Goal: Transaction & Acquisition: Subscribe to service/newsletter

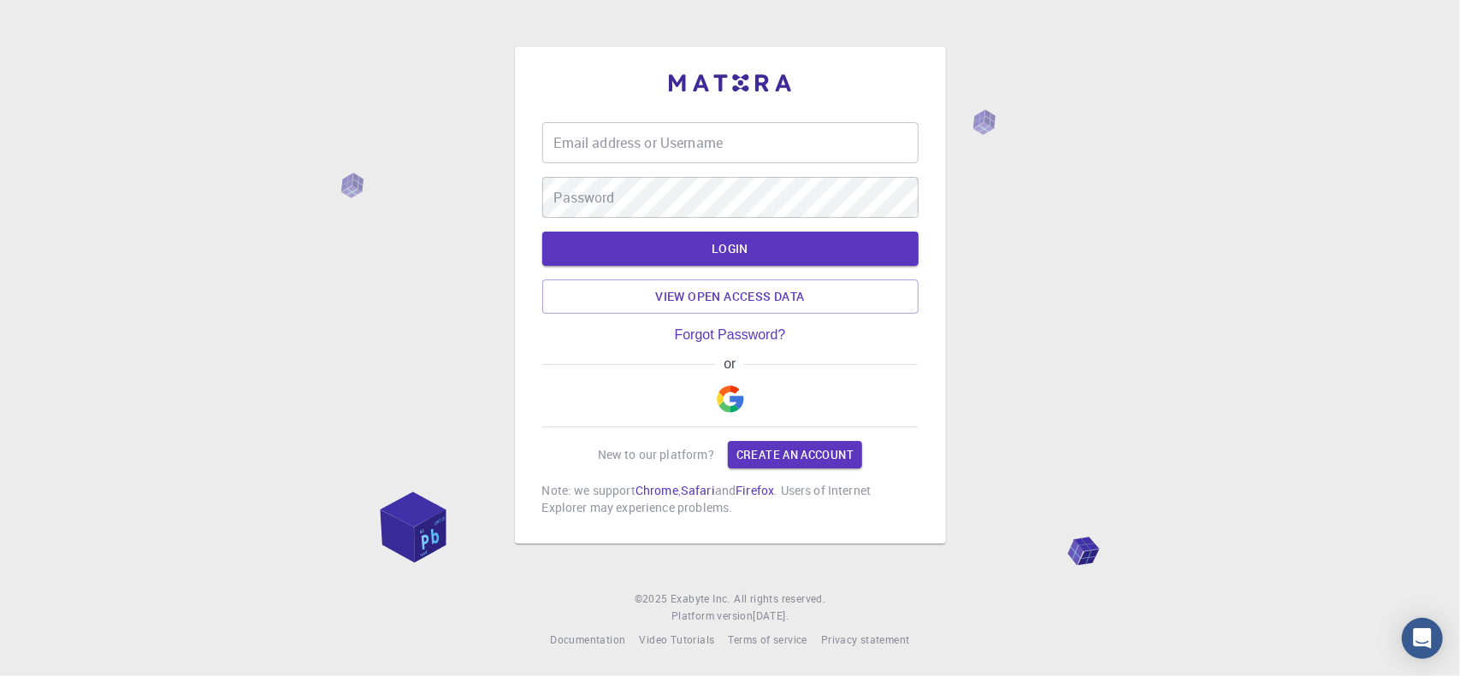
click at [650, 143] on input "Email address or Username" at bounding box center [730, 142] width 376 height 41
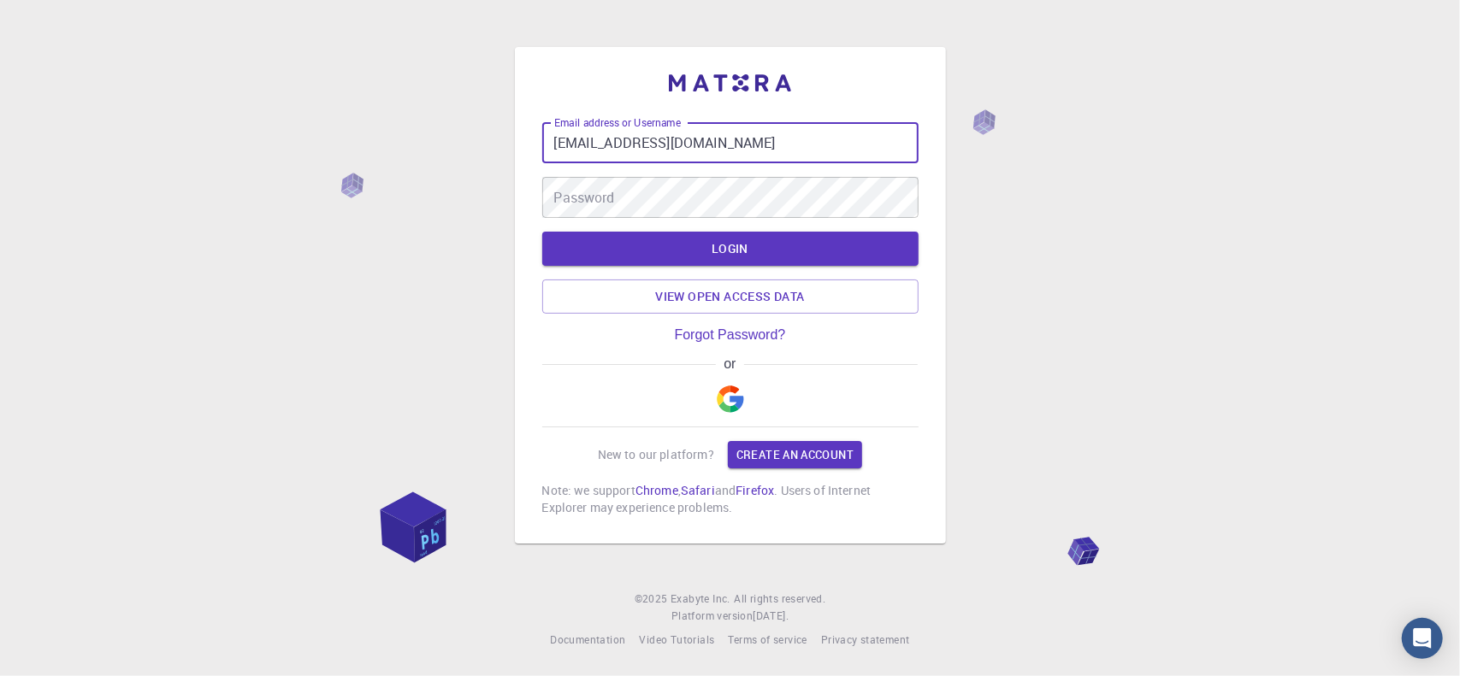
type input "[EMAIL_ADDRESS][DOMAIN_NAME]"
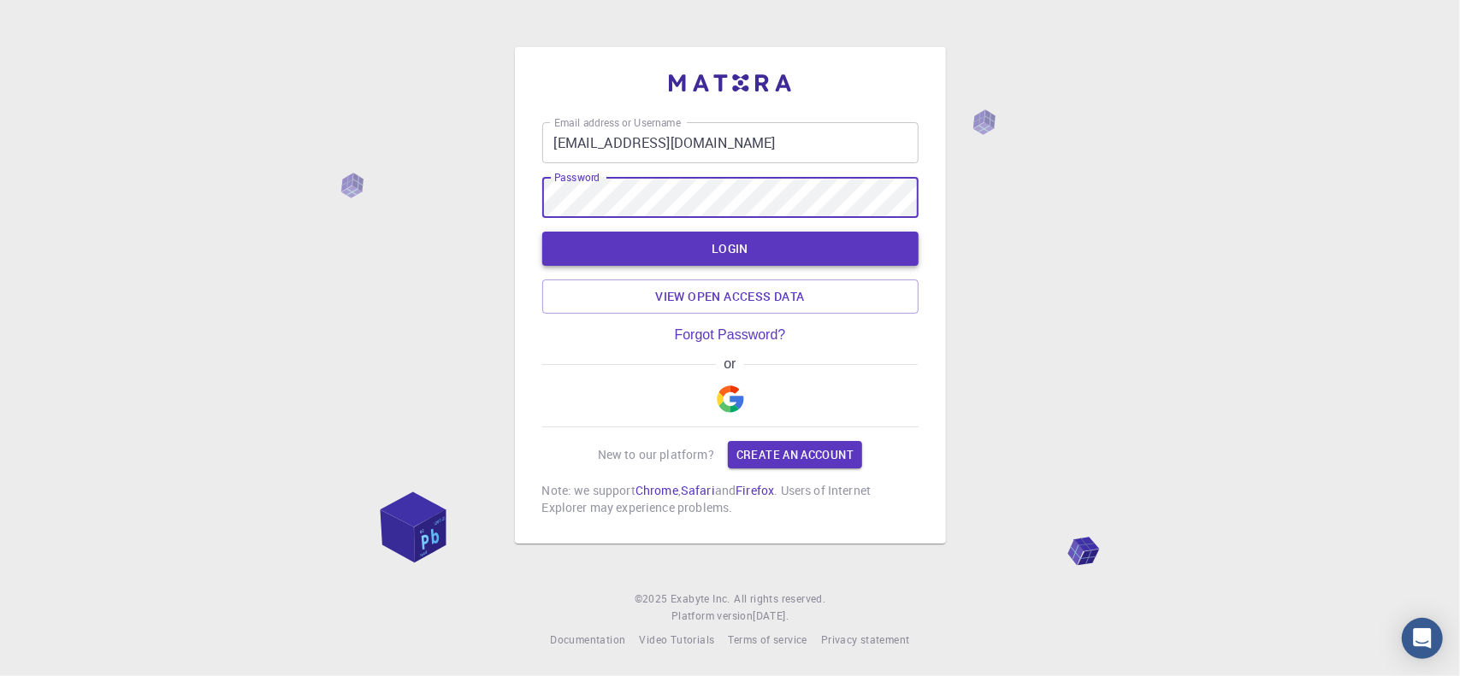
click at [673, 233] on button "LOGIN" at bounding box center [730, 249] width 376 height 34
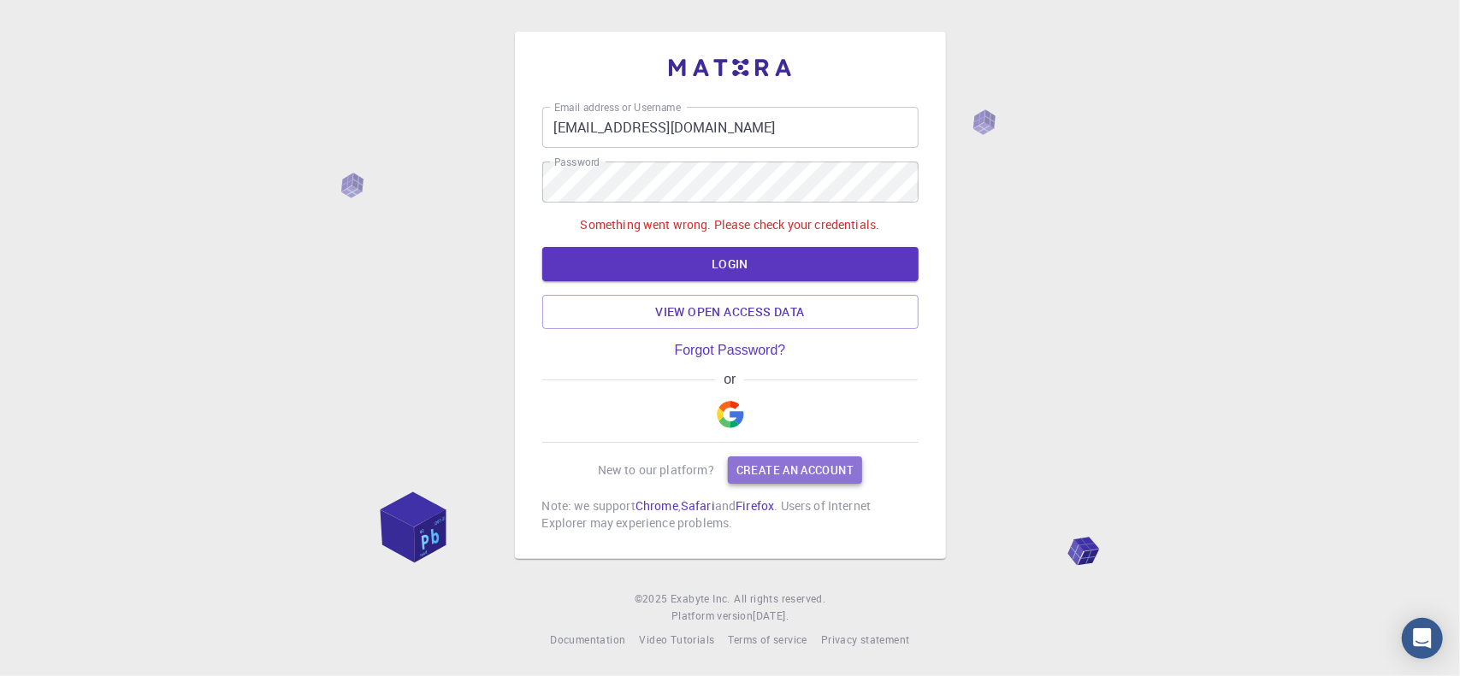
click at [765, 471] on link "Create an account" at bounding box center [795, 470] width 134 height 27
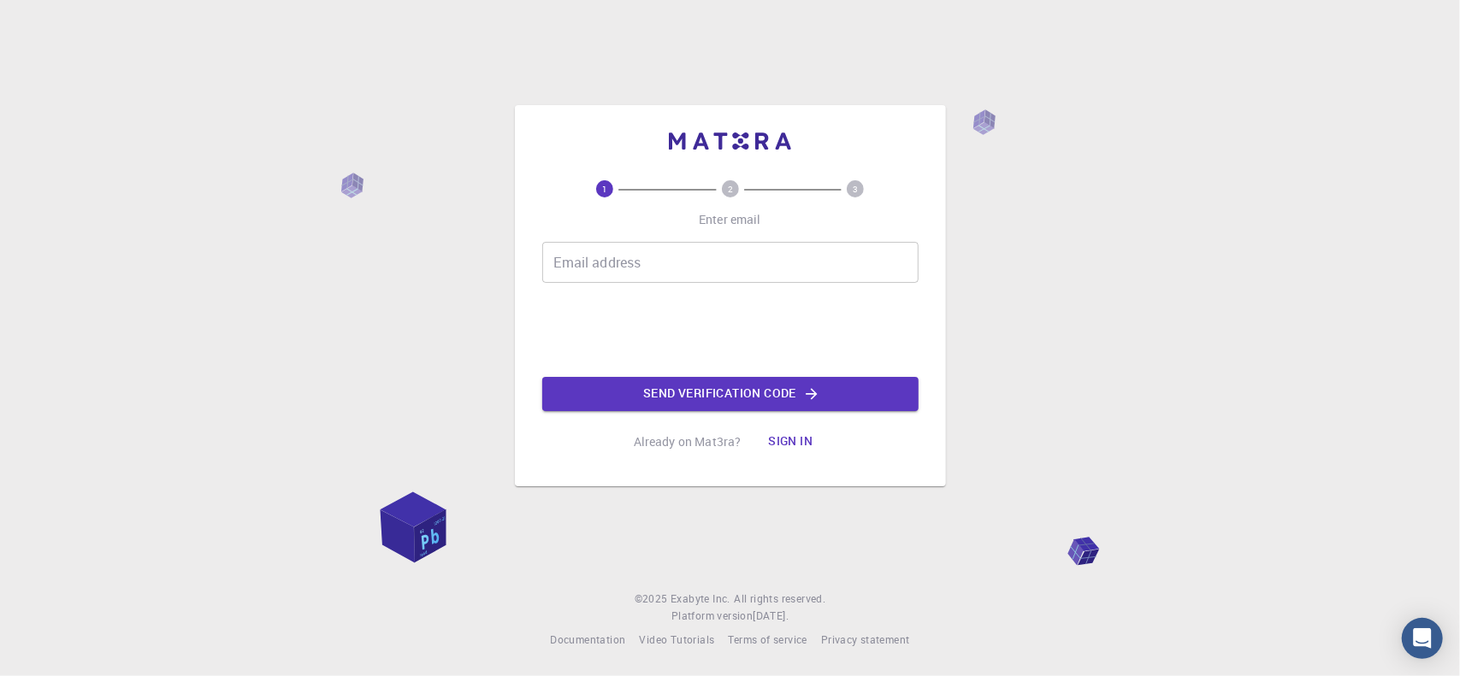
click at [644, 261] on input "Email address" at bounding box center [730, 262] width 376 height 41
type input "[EMAIL_ADDRESS][DOMAIN_NAME]"
click at [766, 390] on button "Send verification code" at bounding box center [730, 394] width 376 height 34
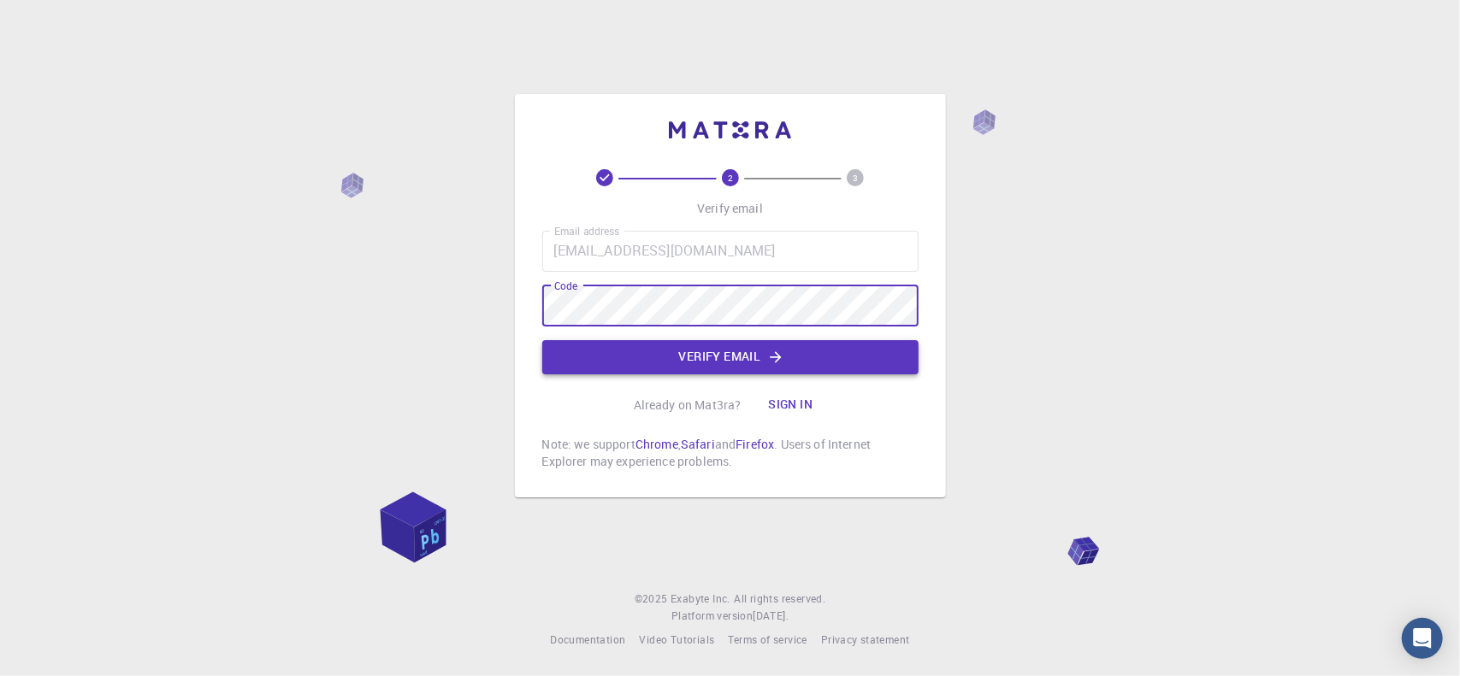
click at [732, 353] on button "Verify email" at bounding box center [730, 357] width 376 height 34
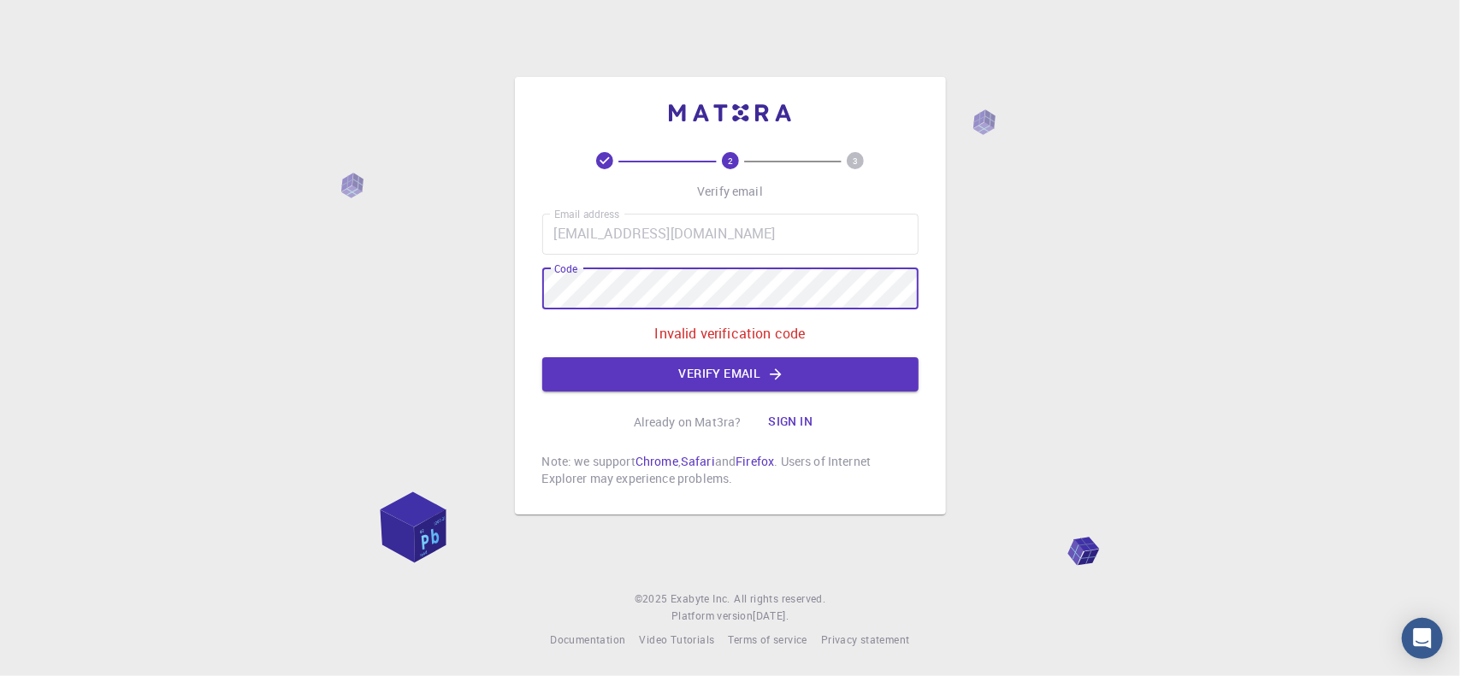
click at [535, 288] on div "2 3 Verify email Email address [EMAIL_ADDRESS][DOMAIN_NAME] Email address Code …" at bounding box center [730, 296] width 431 height 438
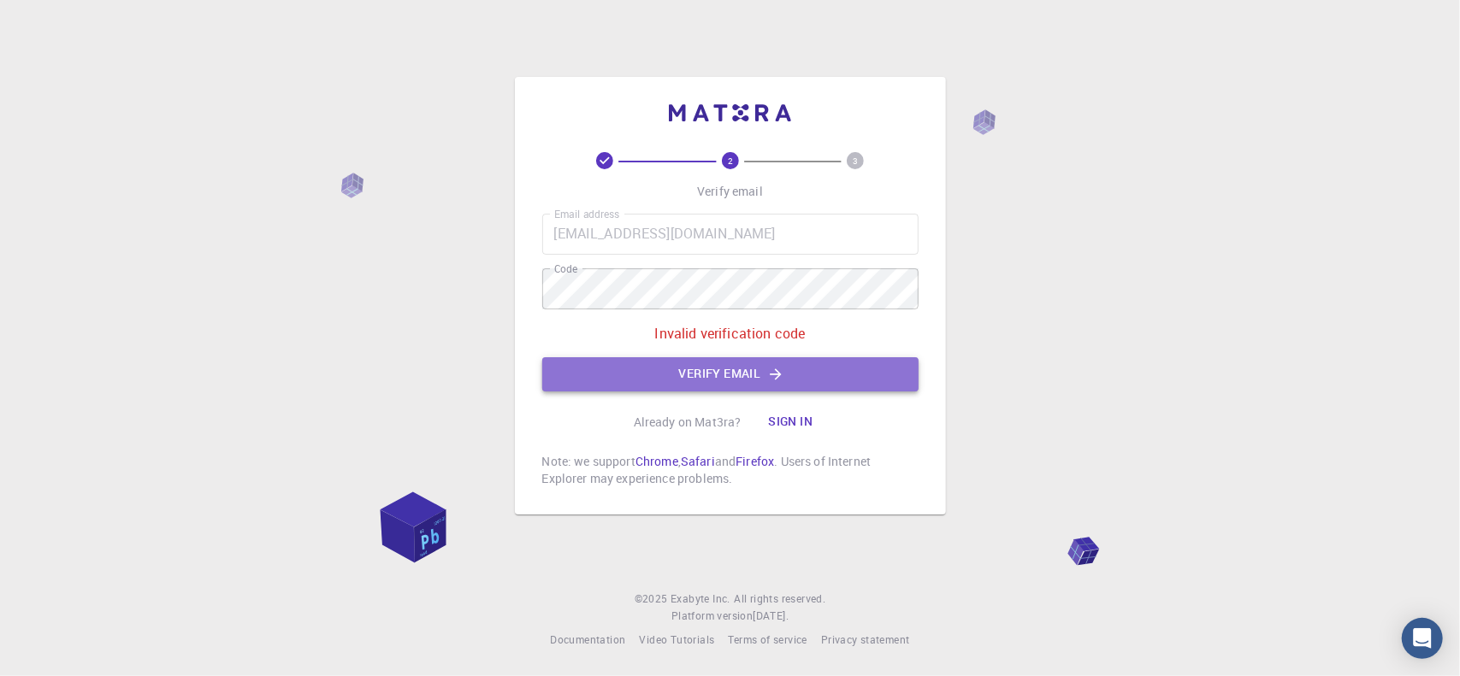
click at [772, 375] on icon "button" at bounding box center [775, 374] width 17 height 17
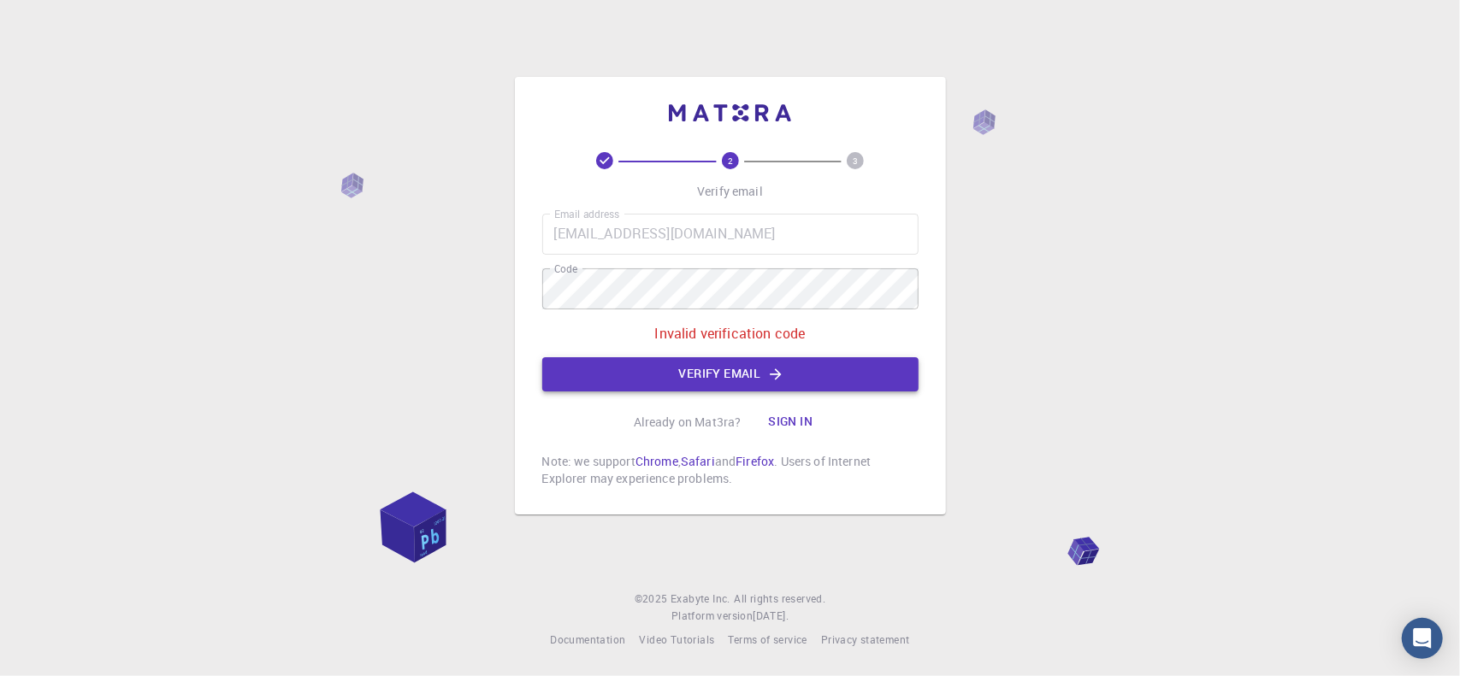
click at [734, 370] on button "Verify email" at bounding box center [730, 374] width 376 height 34
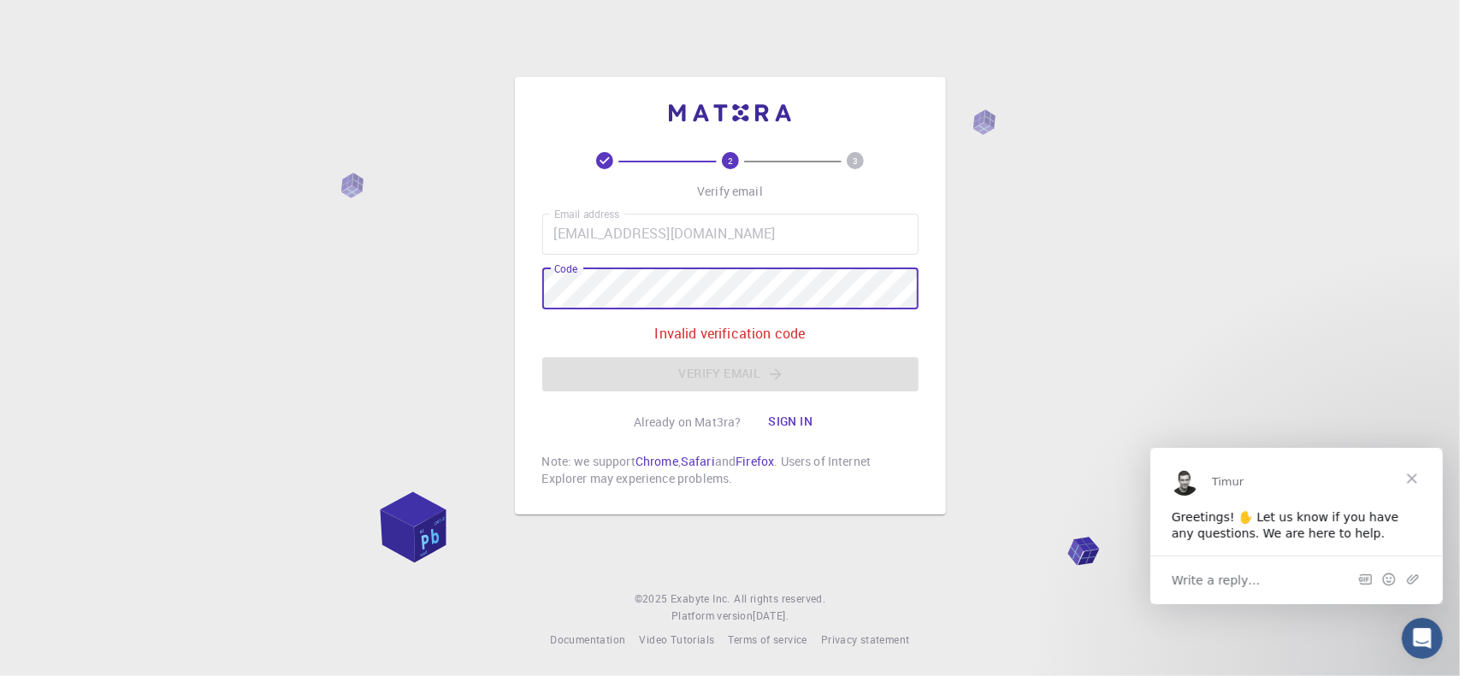
click at [1415, 471] on span "Close" at bounding box center [1411, 478] width 62 height 62
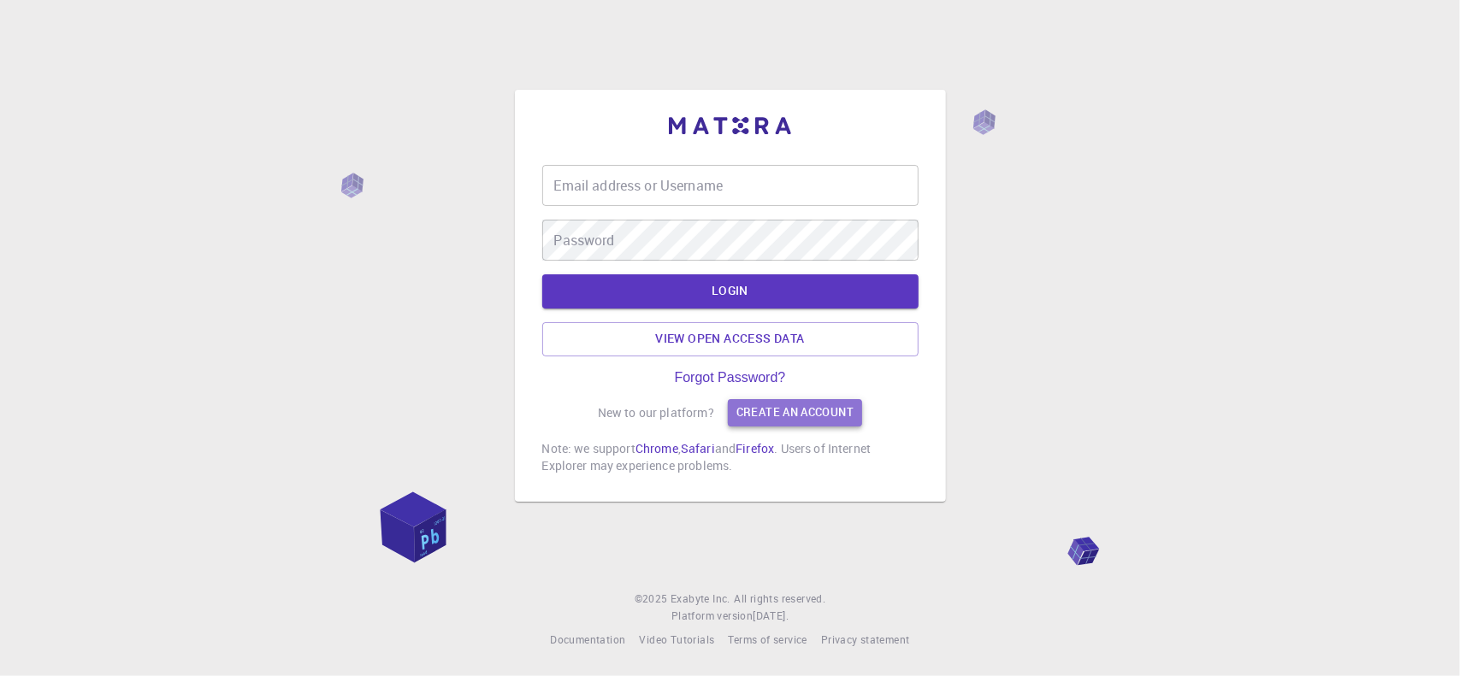
drag, startPoint x: 0, startPoint y: 0, endPoint x: 775, endPoint y: 411, distance: 877.3
click at [775, 411] on link "Create an account" at bounding box center [795, 412] width 134 height 27
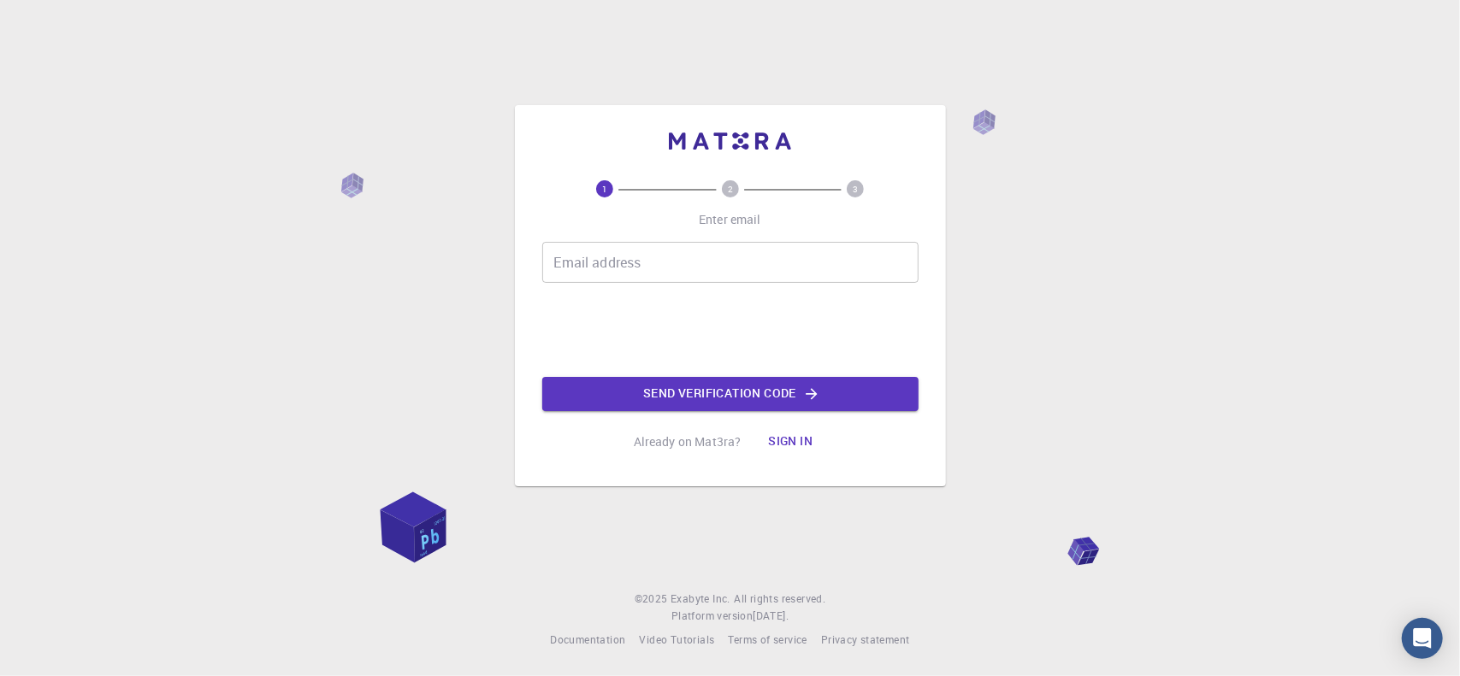
click at [659, 271] on input "Email address" at bounding box center [730, 262] width 376 height 41
type input "[EMAIL_ADDRESS][DOMAIN_NAME]"
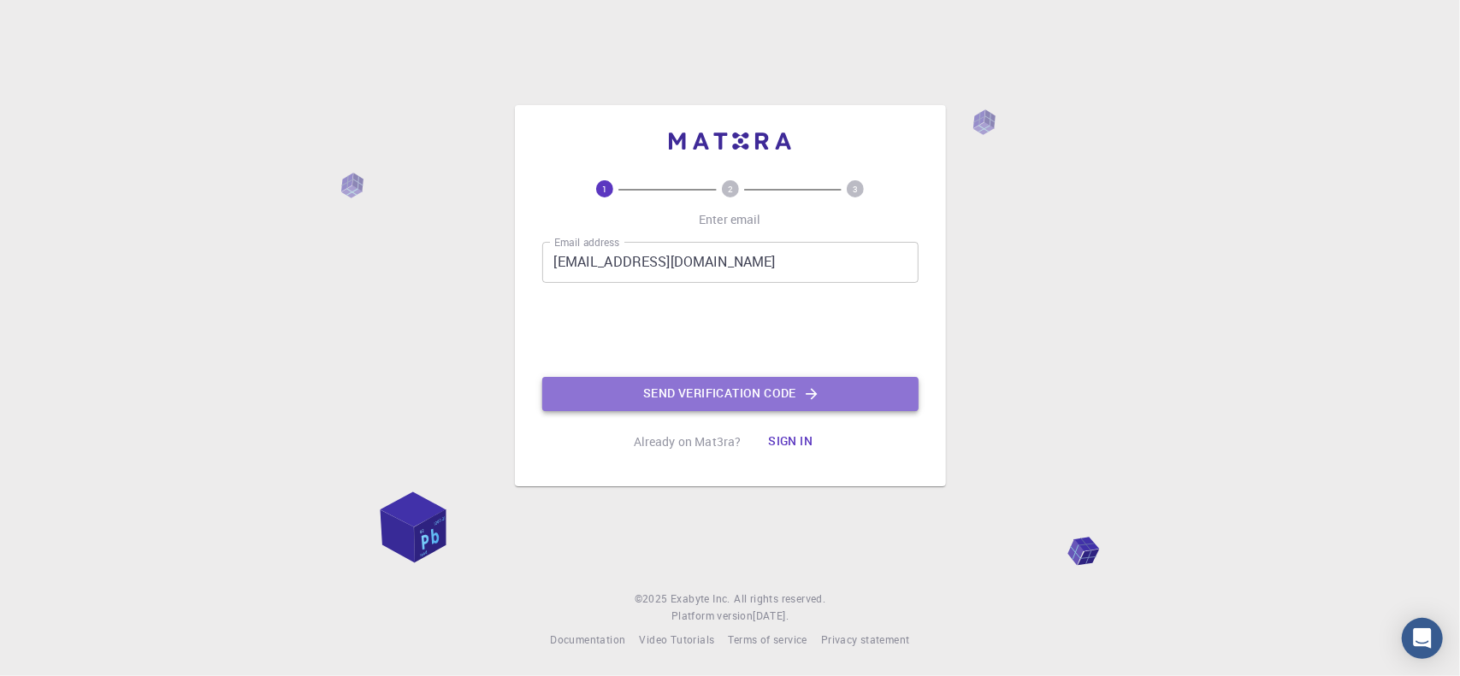
click at [738, 396] on button "Send verification code" at bounding box center [730, 394] width 376 height 34
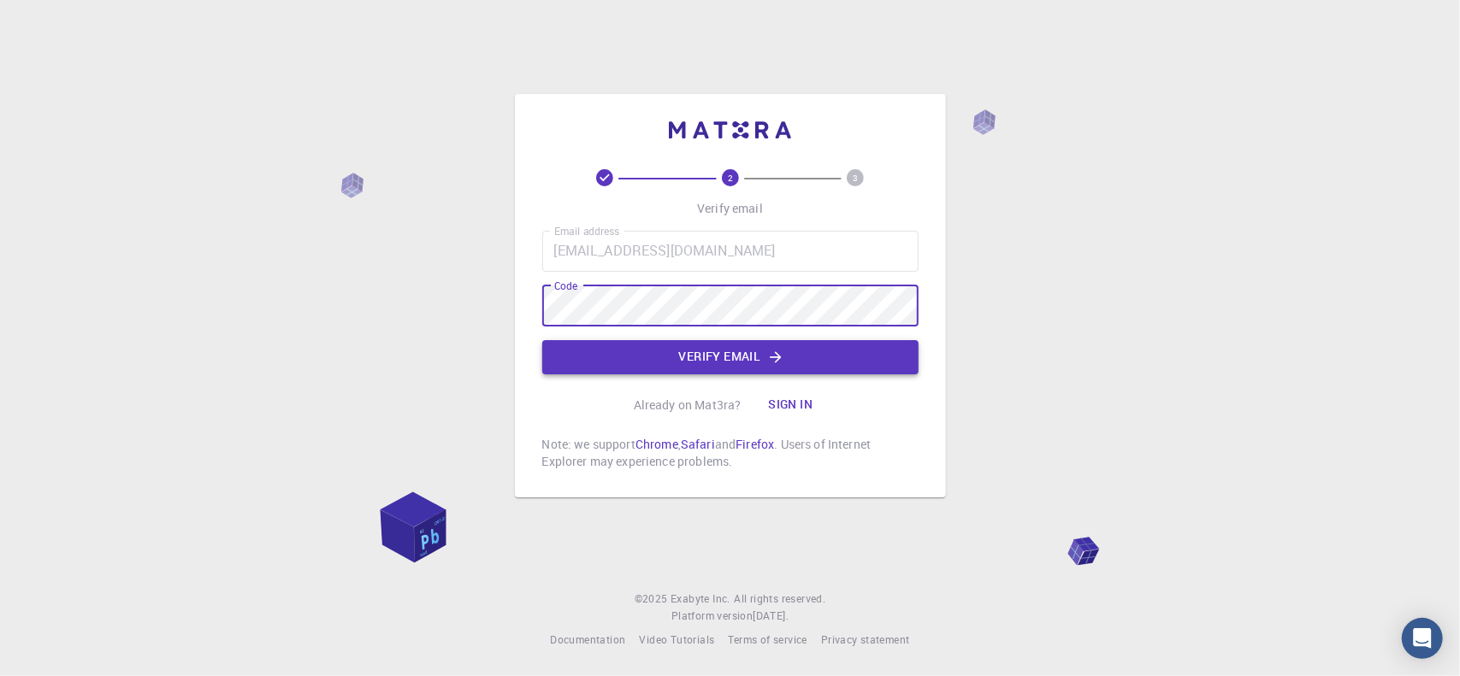
click at [677, 359] on button "Verify email" at bounding box center [730, 357] width 376 height 34
